Goal: Transaction & Acquisition: Purchase product/service

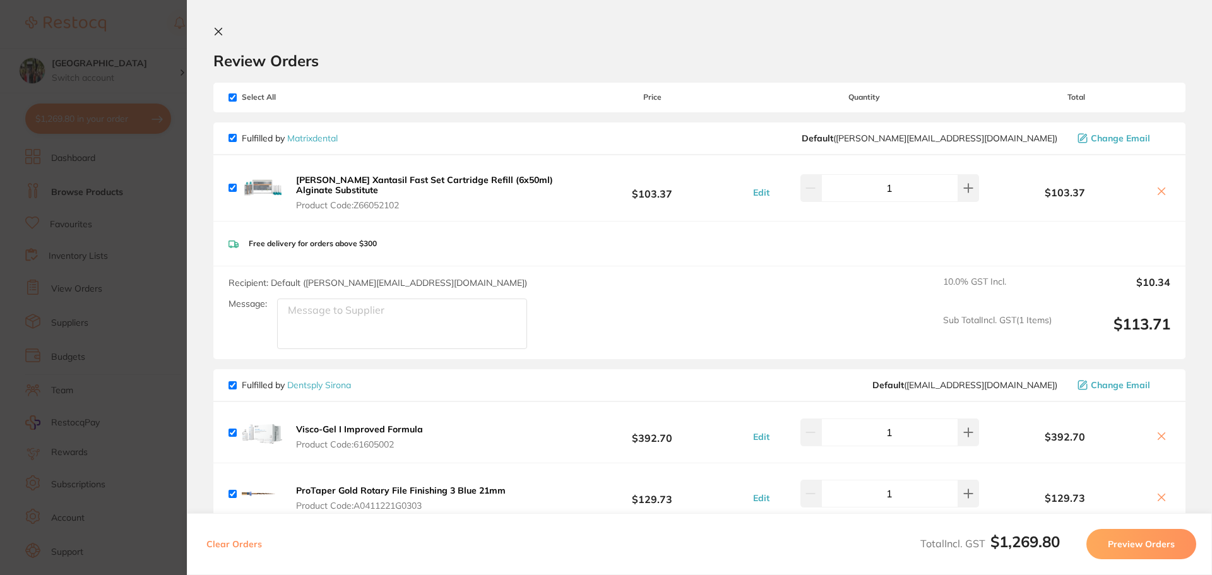
click at [218, 31] on icon at bounding box center [218, 31] width 7 height 7
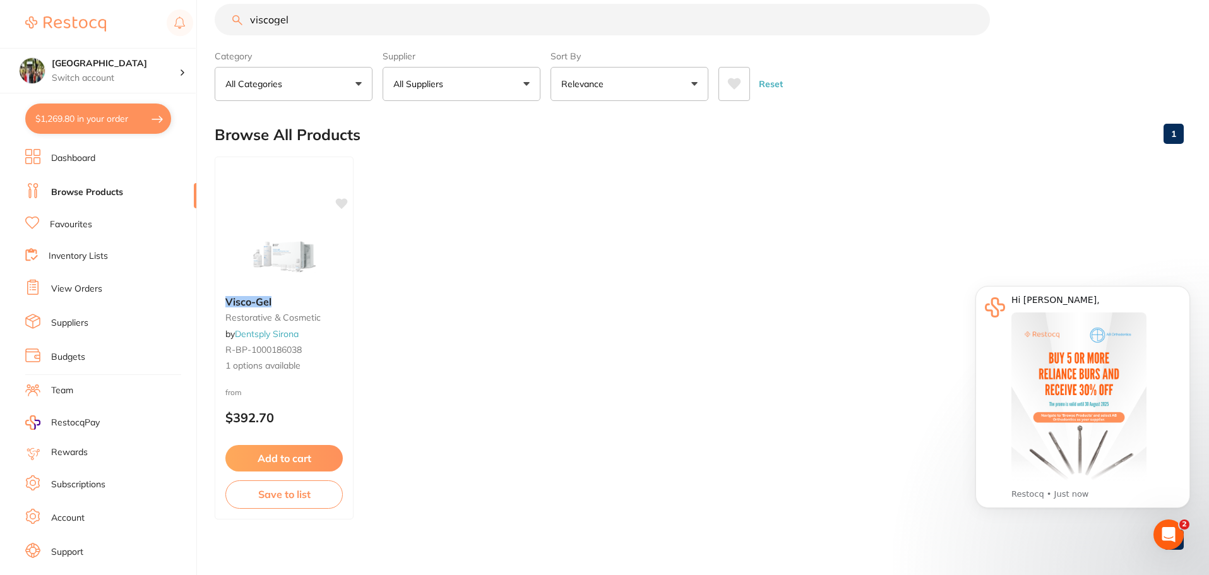
scroll to position [12, 0]
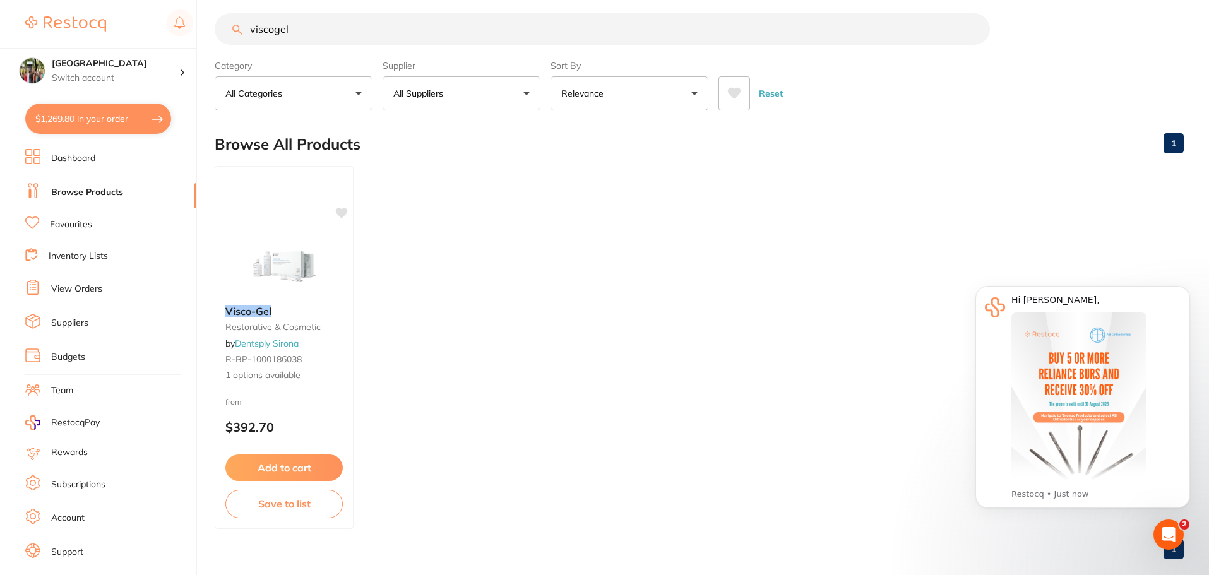
drag, startPoint x: 359, startPoint y: 9, endPoint x: 197, endPoint y: 11, distance: 162.2
click at [197, 11] on div "$1,269.80 Wanneroo Dental Centre Switch account Wanneroo Dental Centre $1,269.8…" at bounding box center [604, 275] width 1209 height 575
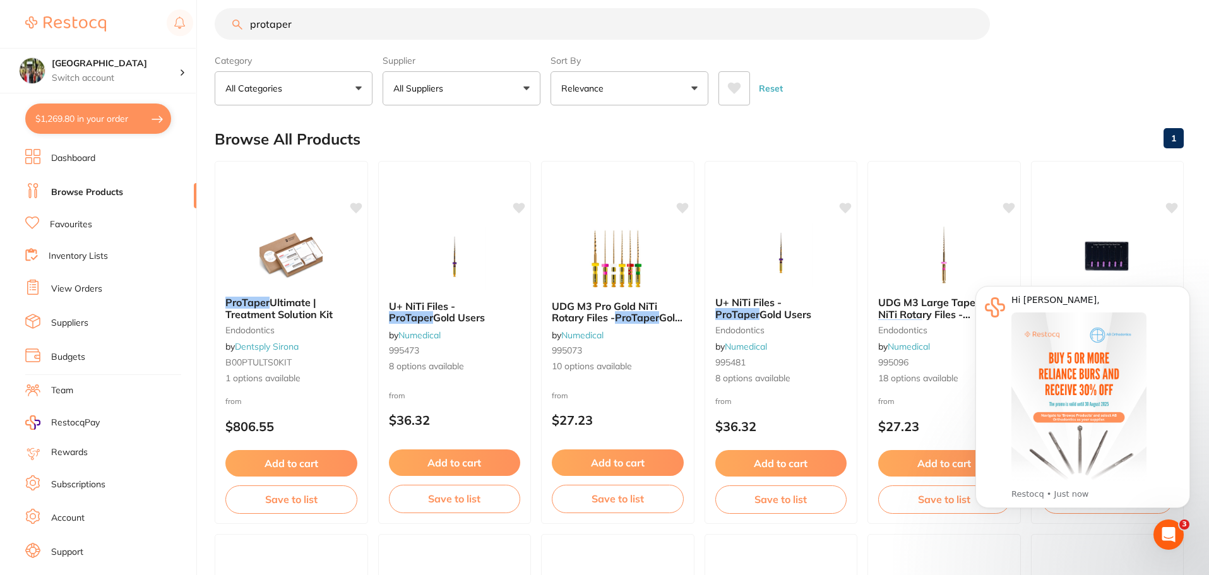
scroll to position [0, 0]
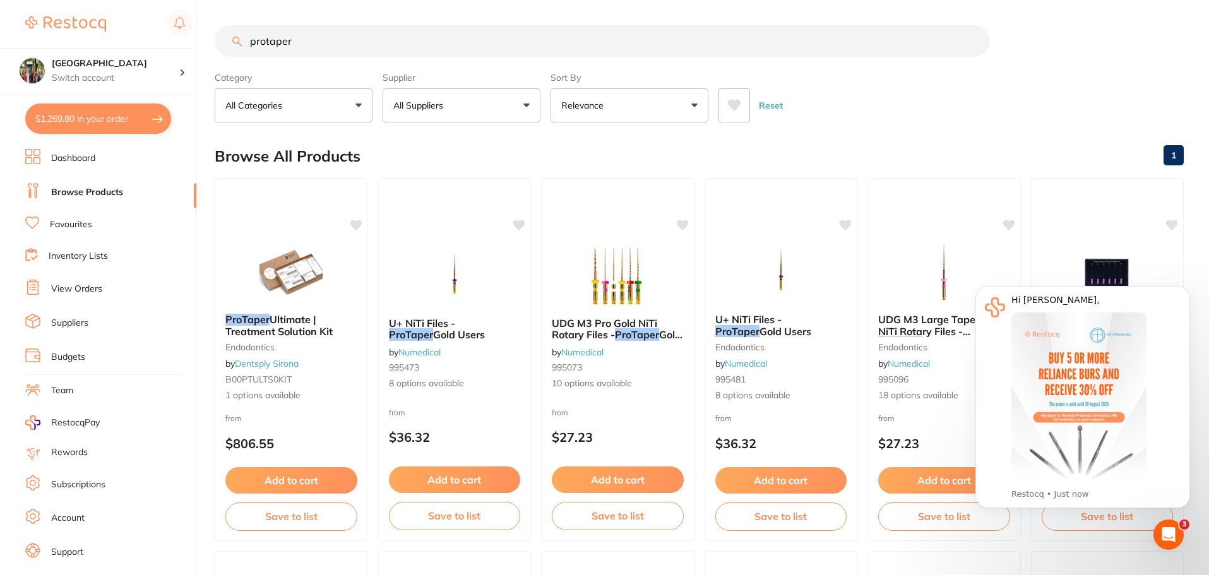
click at [389, 49] on input "protaper" at bounding box center [602, 41] width 775 height 32
type input "protaper gold"
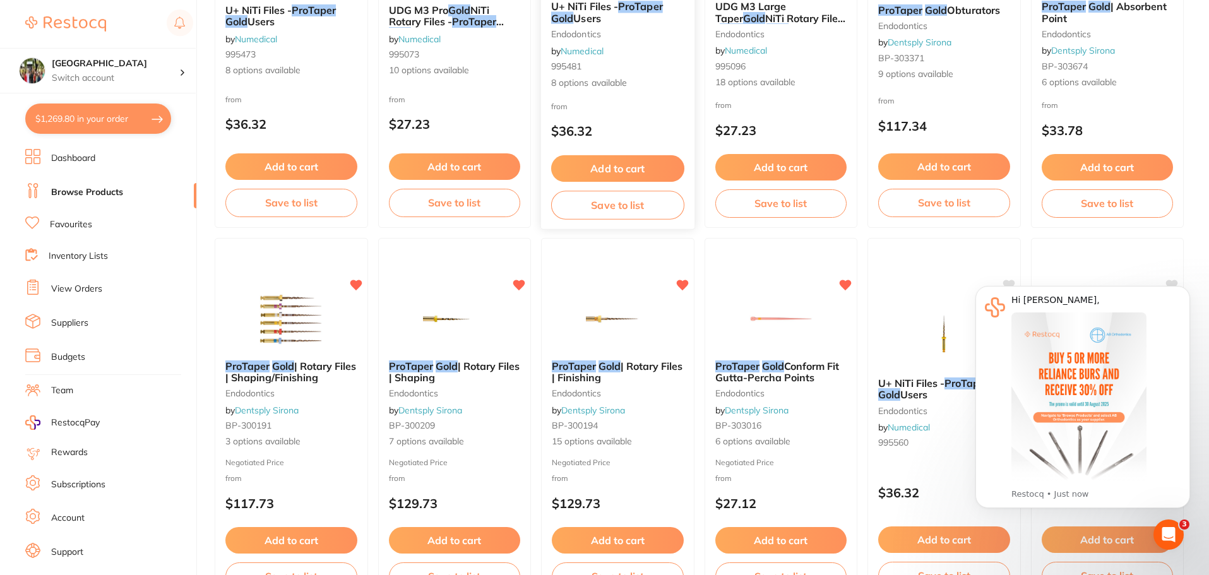
scroll to position [336, 0]
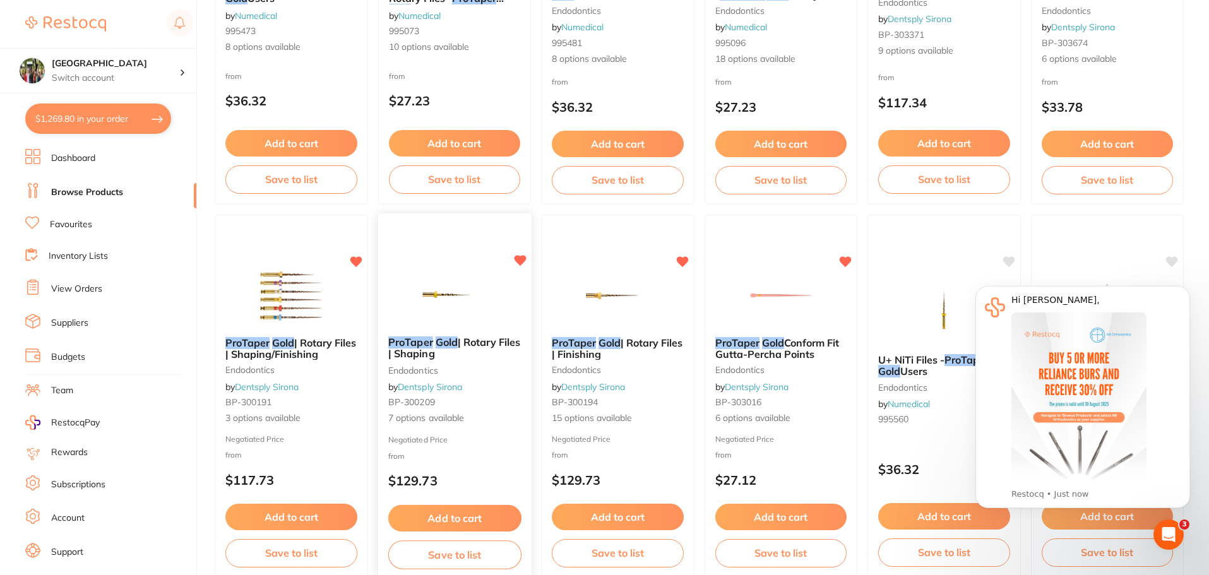
click at [444, 355] on span "| Rotary Files | Shaping" at bounding box center [454, 348] width 132 height 25
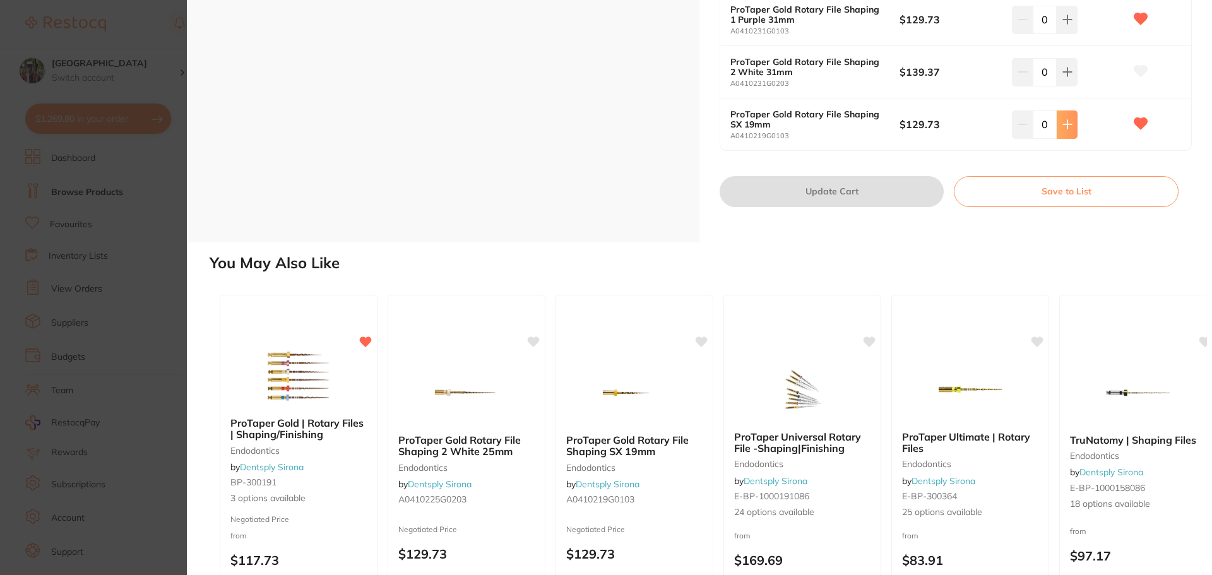
type input "1"
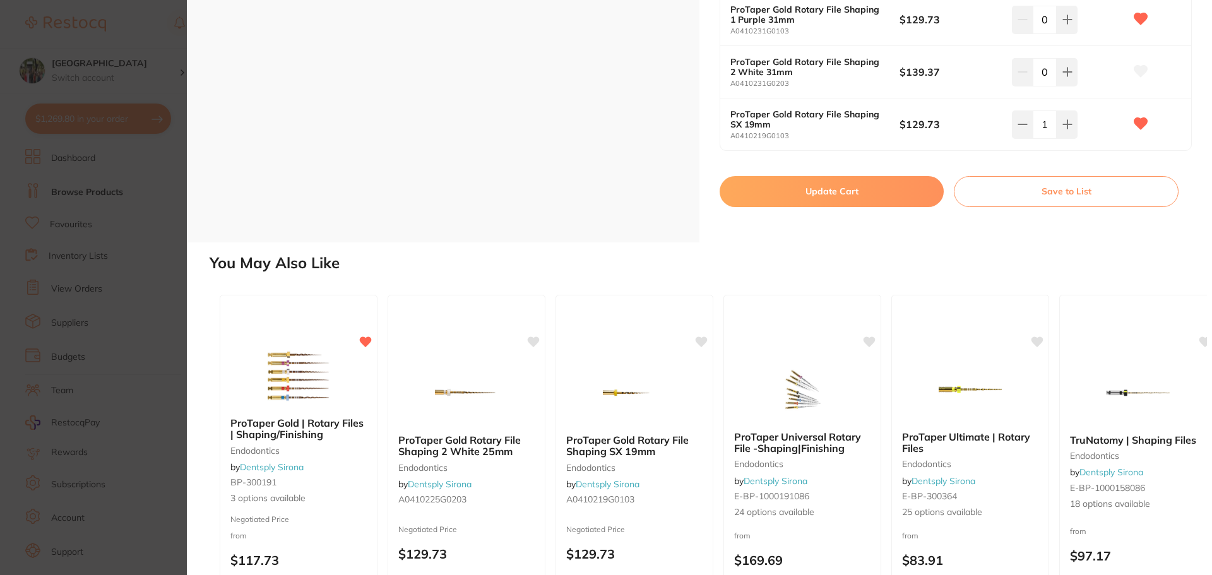
click at [888, 191] on button "Update Cart" at bounding box center [832, 191] width 224 height 30
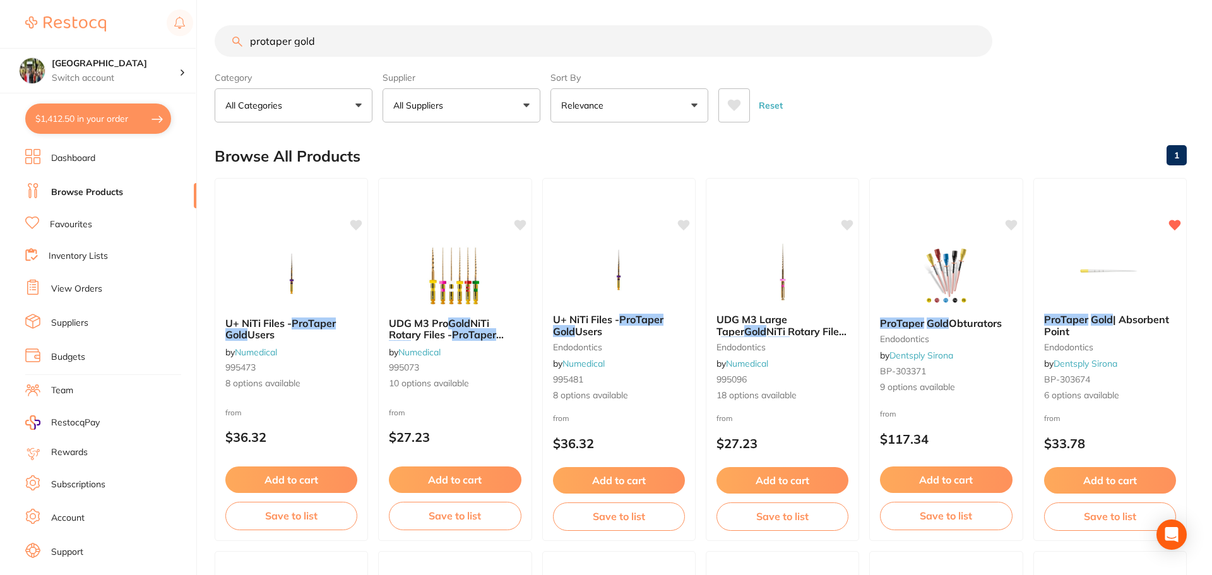
checkbox input "false"
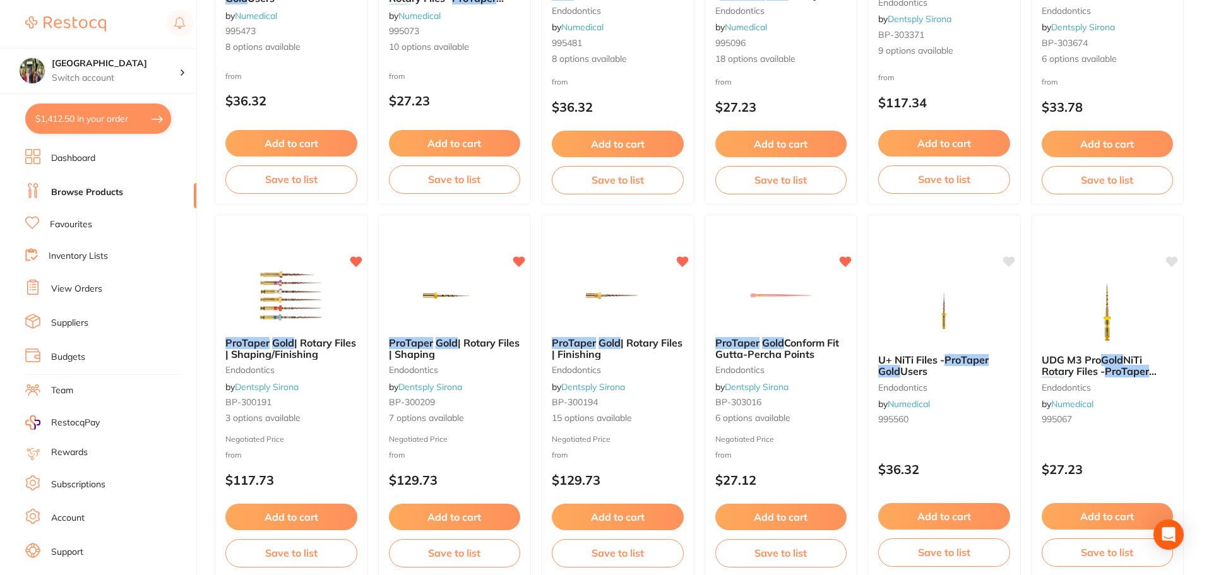
click at [90, 122] on button "$1,412.50 in your order" at bounding box center [98, 119] width 146 height 30
checkbox input "true"
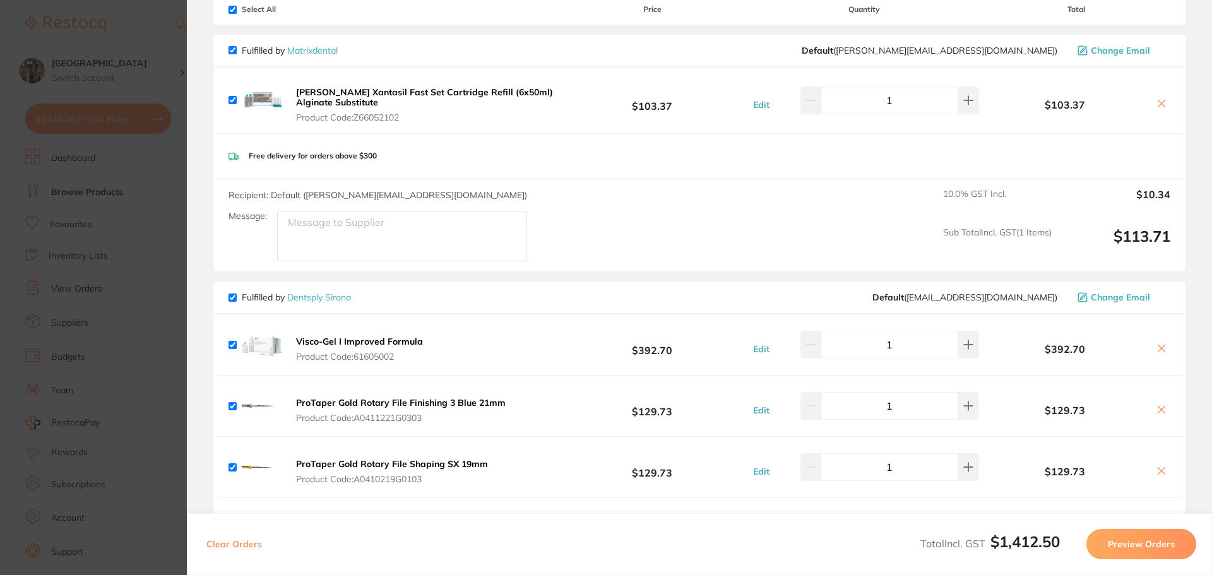
scroll to position [0, 0]
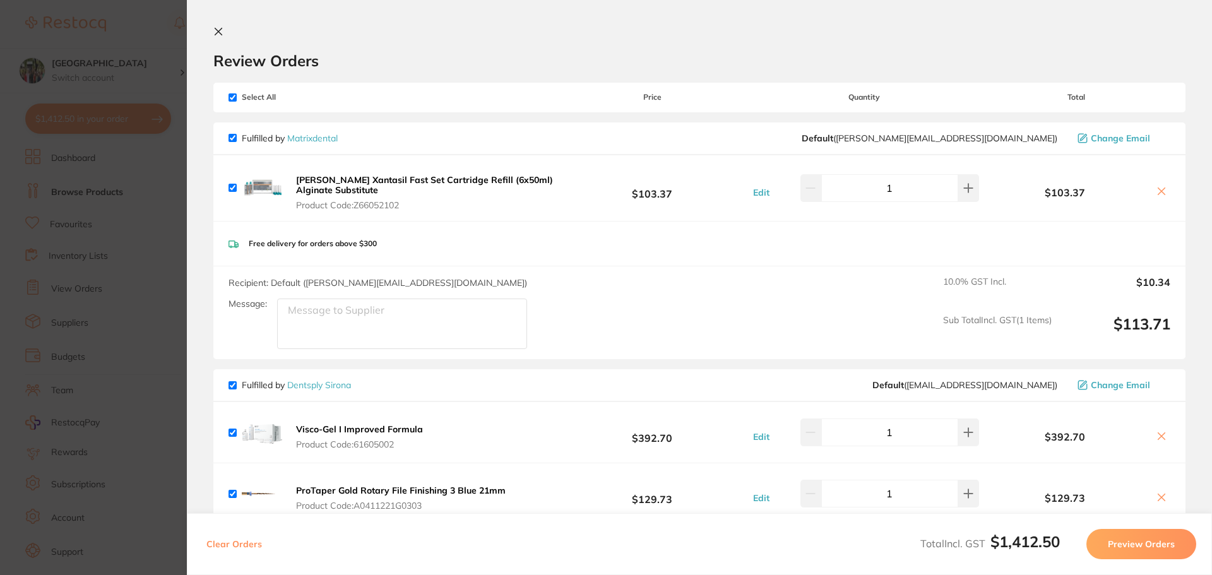
click at [210, 30] on section "Review Orders Your orders are being processed and we will notify you once we ha…" at bounding box center [699, 287] width 1025 height 575
click at [219, 26] on section "Review Orders Your orders are being processed and we will notify you once we ha…" at bounding box center [699, 287] width 1025 height 575
click at [220, 33] on icon at bounding box center [218, 31] width 7 height 7
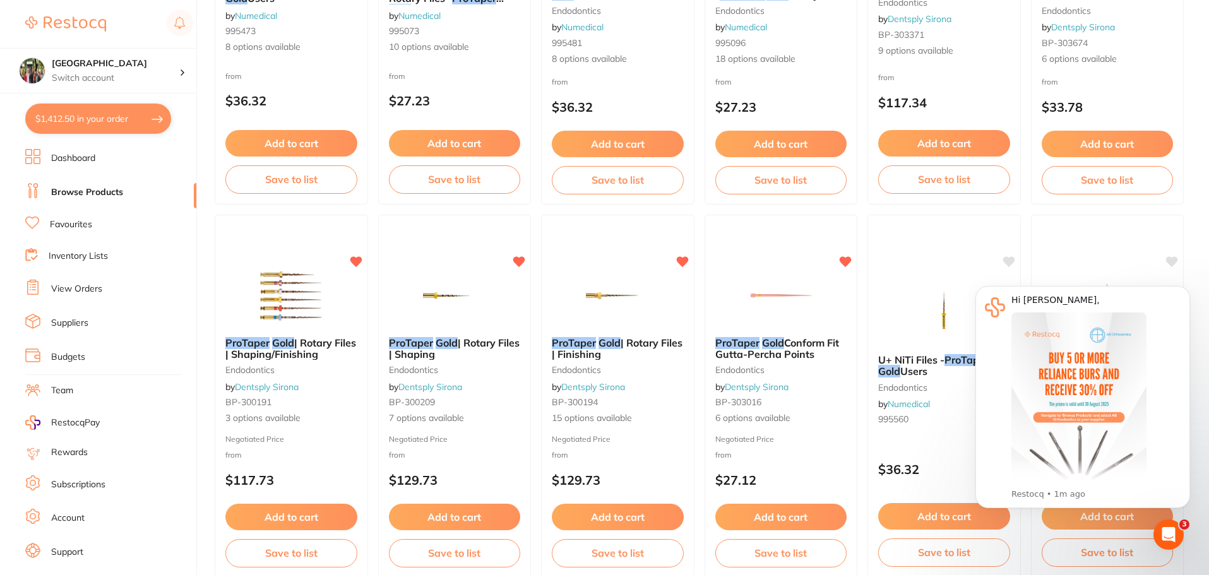
click at [62, 115] on button "$1,412.50 in your order" at bounding box center [98, 119] width 146 height 30
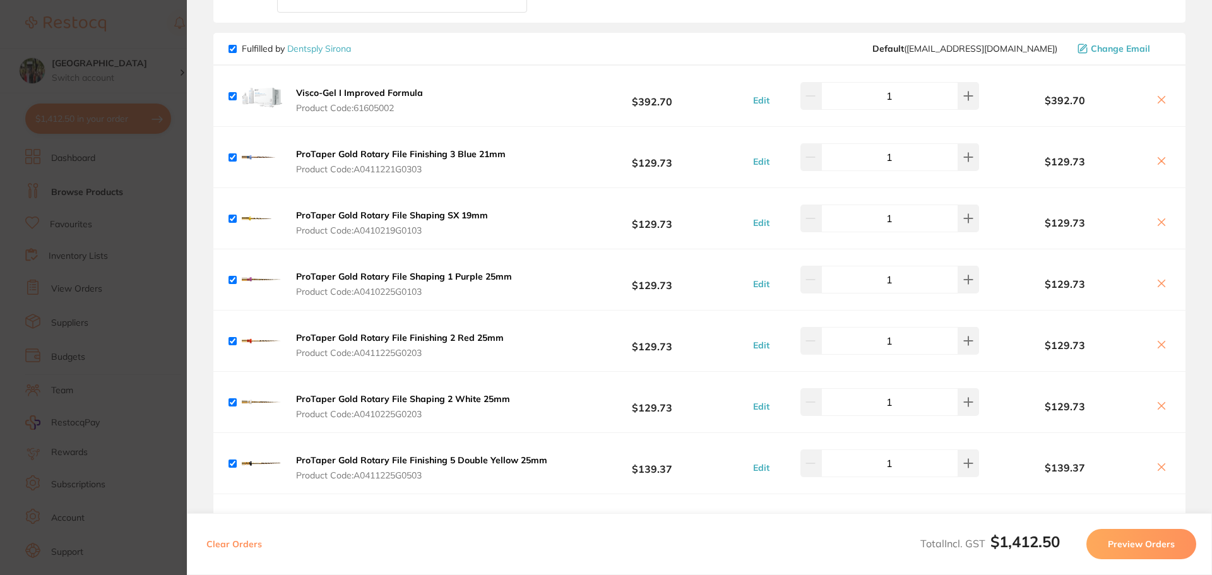
scroll to position [505, 0]
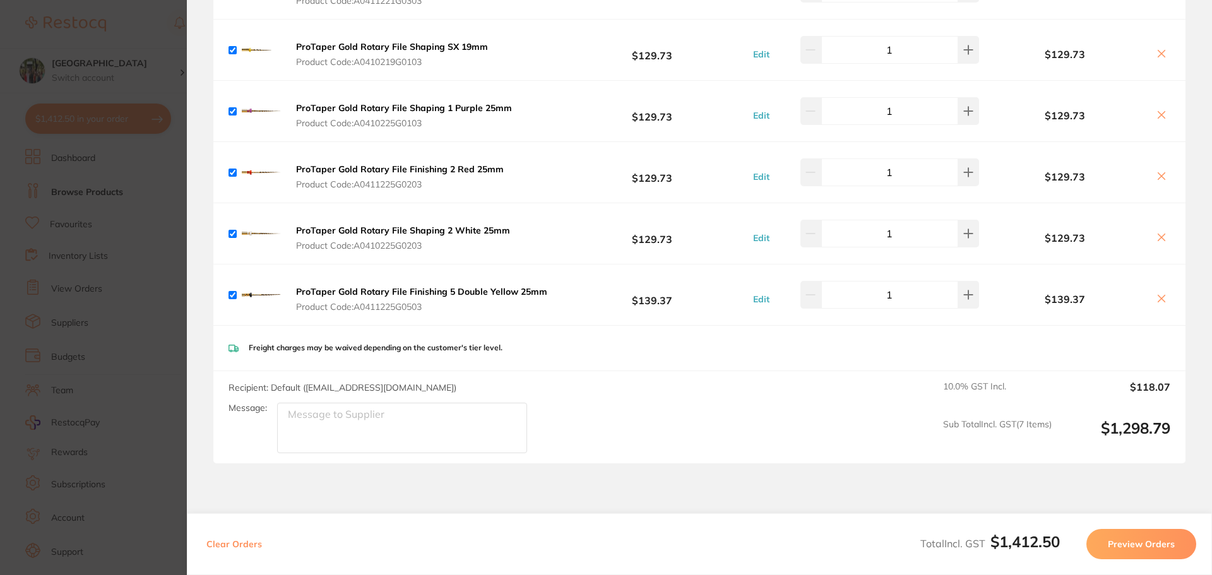
click at [1156, 300] on icon at bounding box center [1161, 298] width 10 height 10
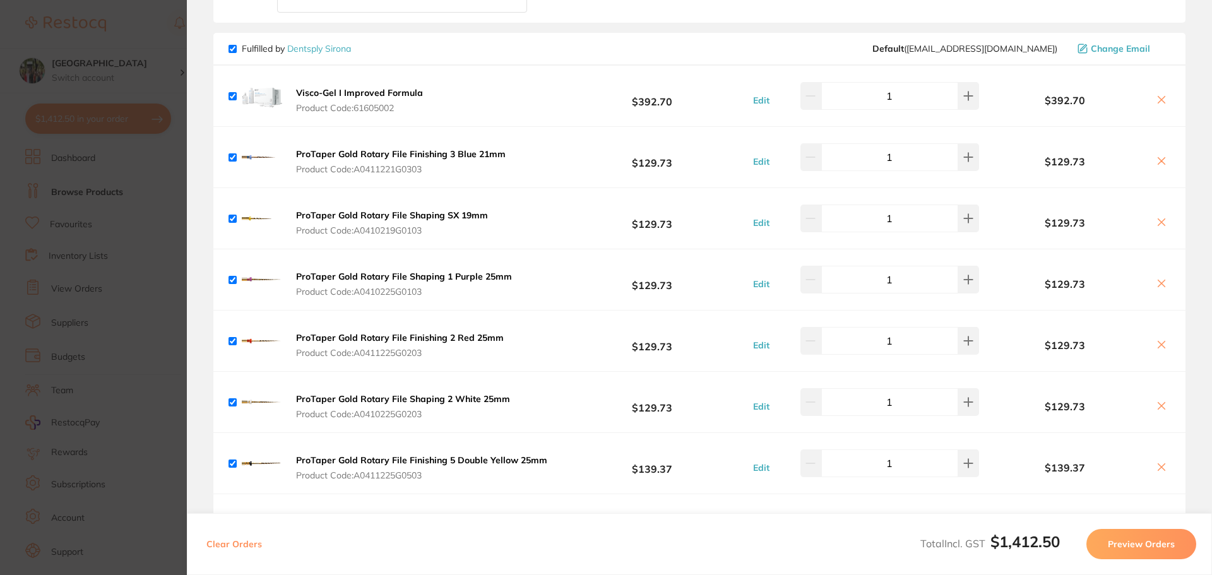
click at [1162, 465] on icon at bounding box center [1161, 467] width 10 height 10
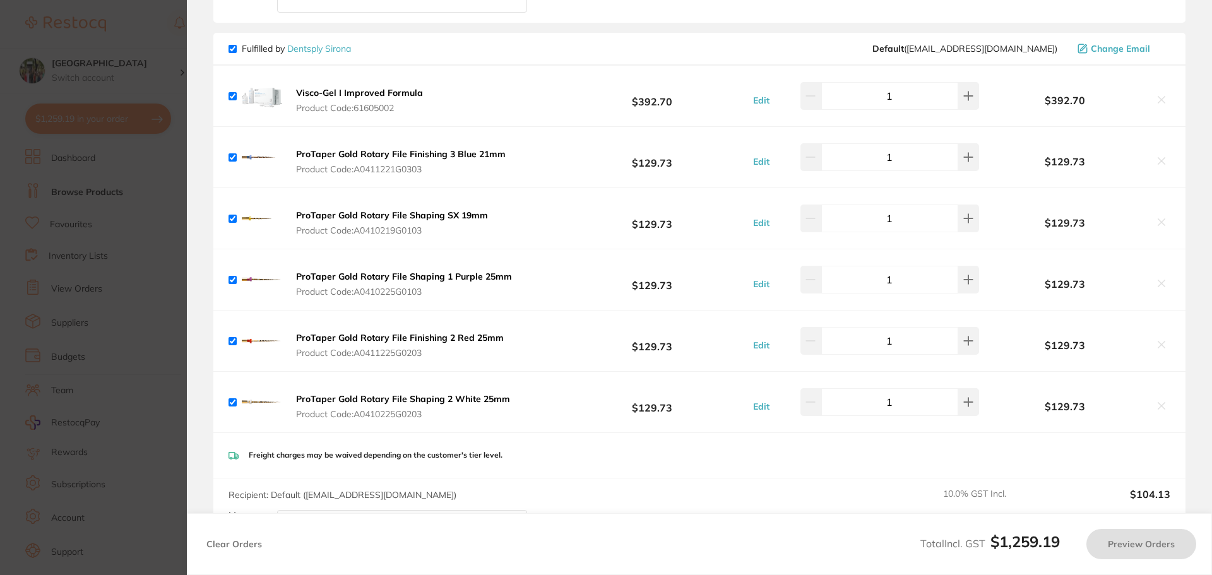
checkbox input "true"
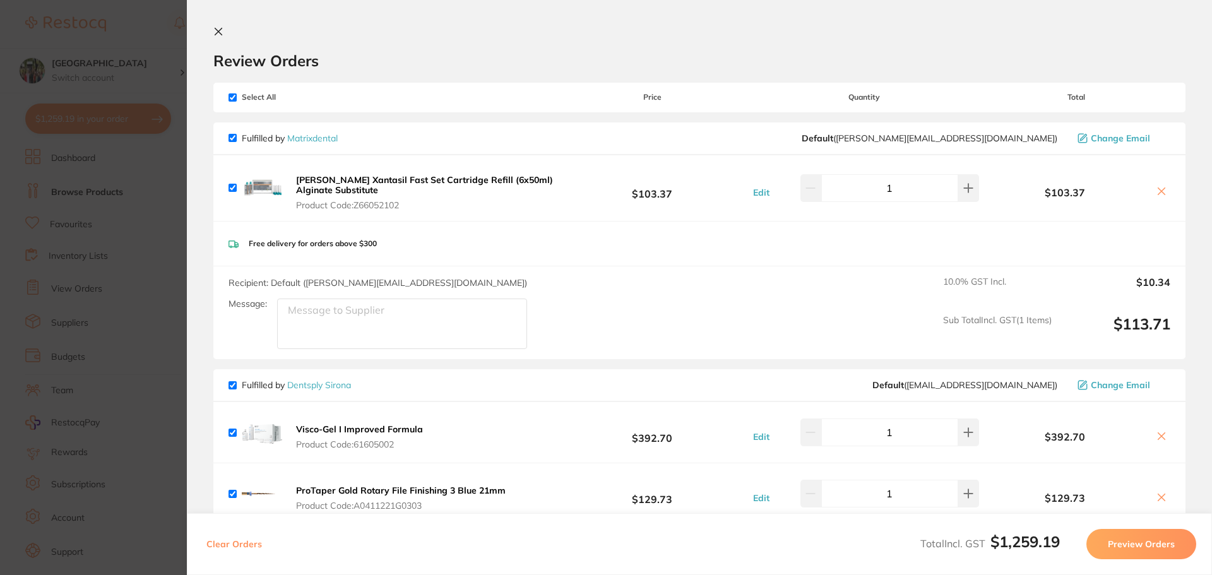
click at [232, 35] on div "Review Orders" at bounding box center [699, 49] width 972 height 44
click at [218, 34] on icon at bounding box center [218, 32] width 10 height 10
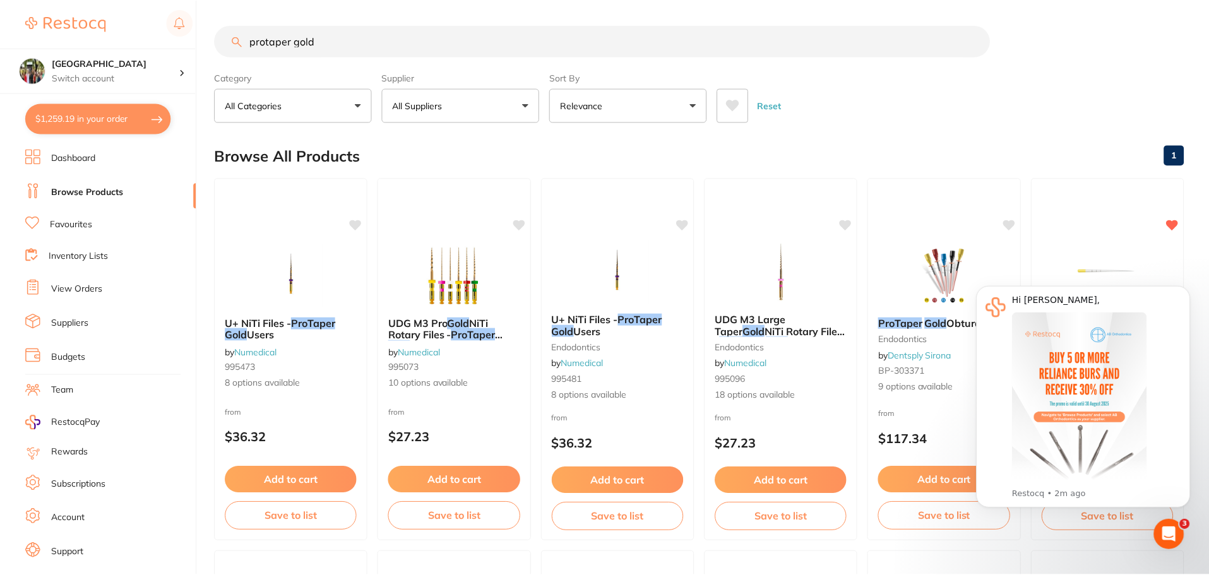
scroll to position [336, 0]
